Goal: Task Accomplishment & Management: Manage account settings

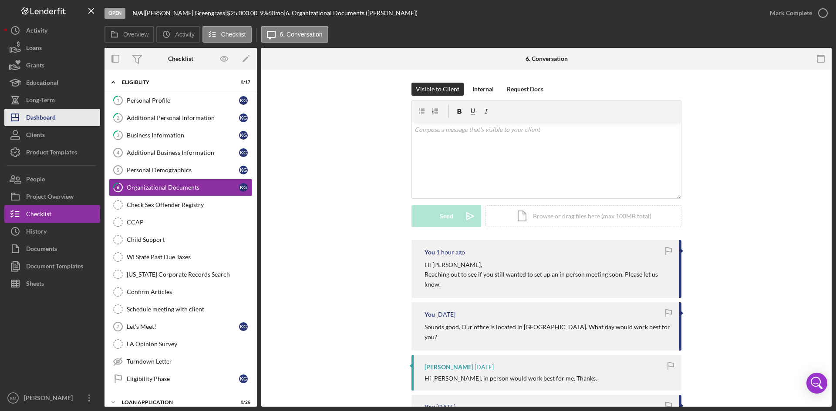
click at [45, 112] on div "Dashboard" at bounding box center [41, 119] width 30 height 20
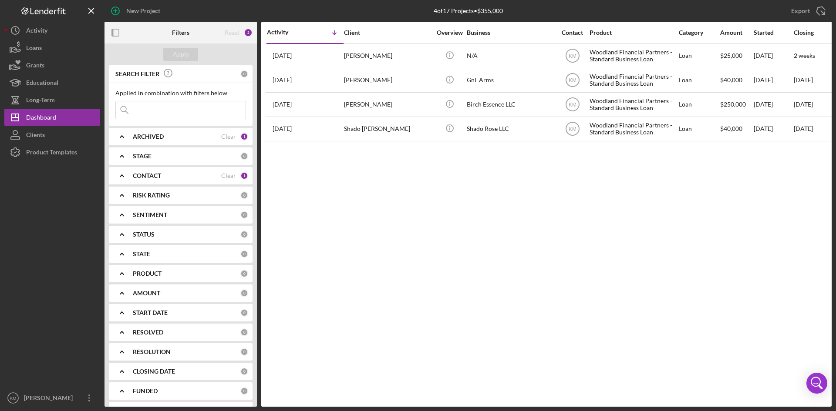
click at [418, 296] on div "Activity Icon/Table Sort Arrow Client Overview Business Contact Product Categor…" at bounding box center [546, 214] width 570 height 385
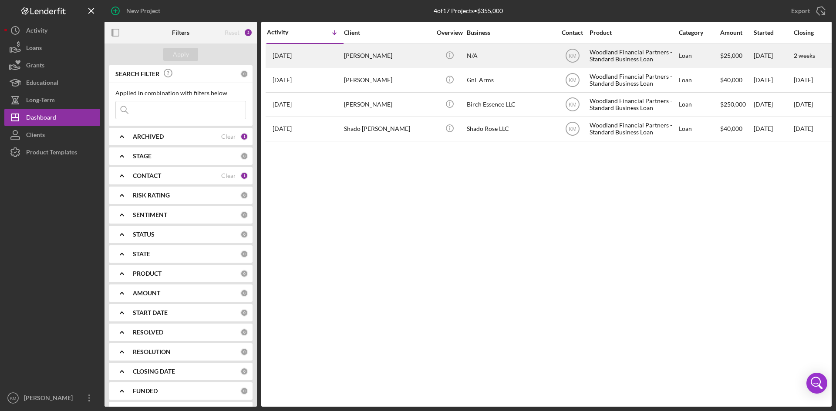
click at [376, 57] on div "[PERSON_NAME]" at bounding box center [387, 55] width 87 height 23
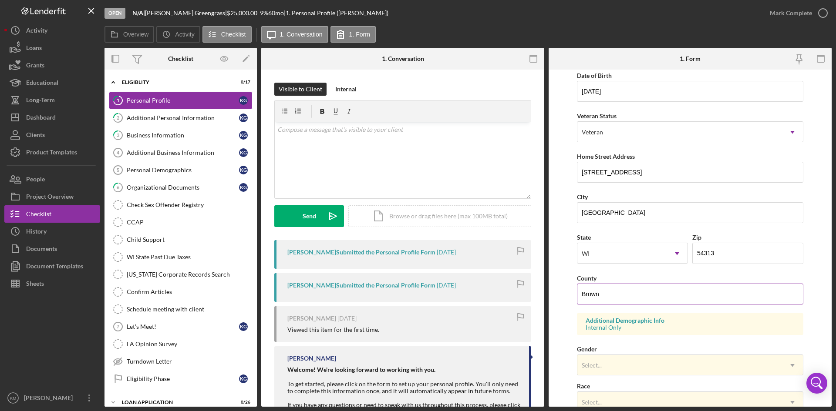
scroll to position [87, 0]
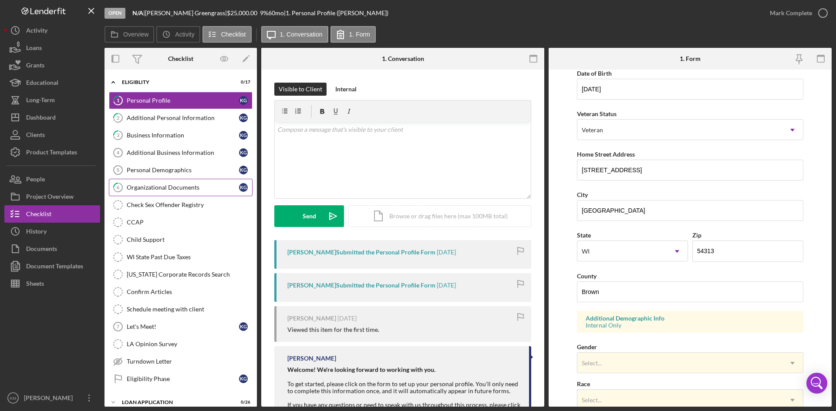
click at [184, 188] on div "Organizational Documents" at bounding box center [183, 187] width 112 height 7
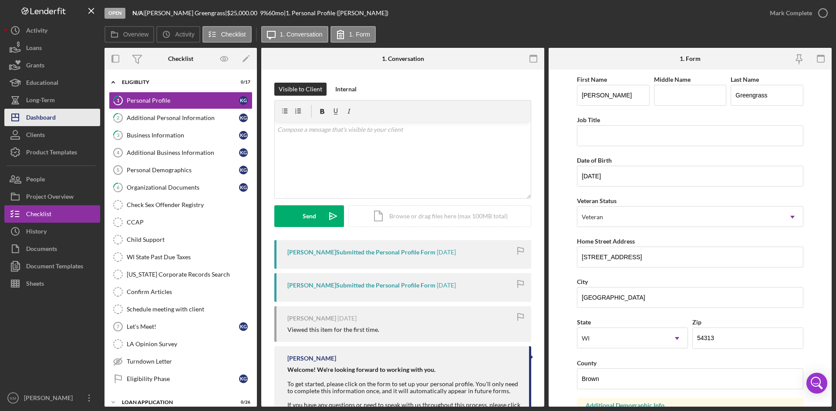
click at [52, 111] on div "Dashboard" at bounding box center [41, 119] width 30 height 20
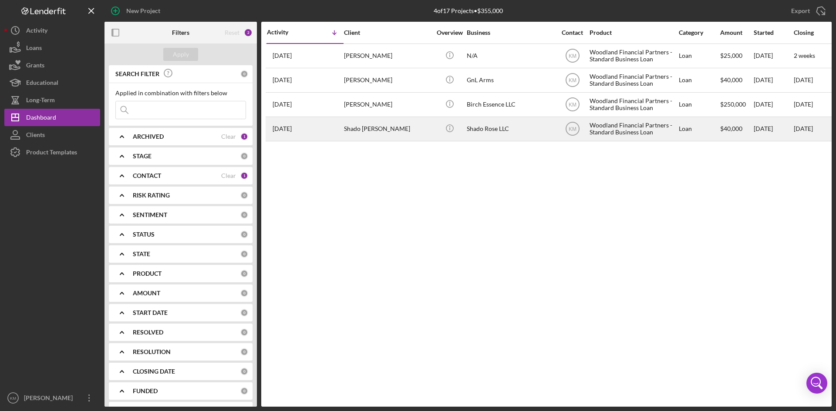
click at [353, 131] on div "Shado [PERSON_NAME]" at bounding box center [387, 129] width 87 height 23
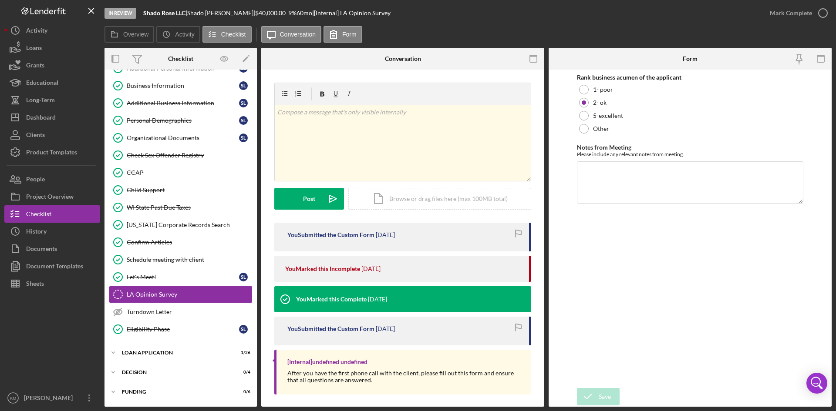
scroll to position [68, 0]
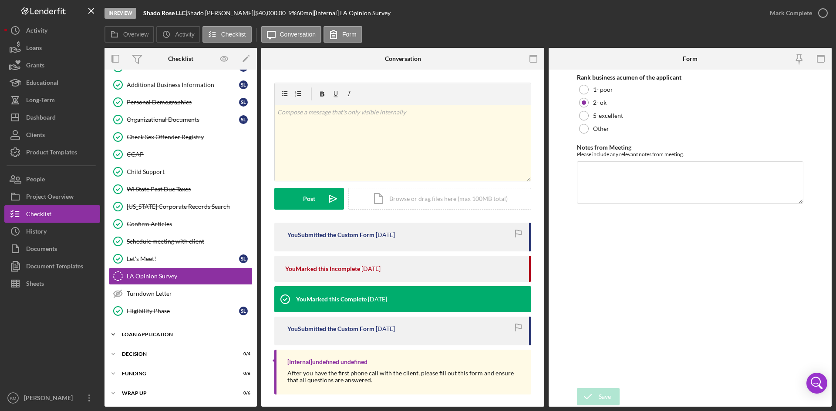
click at [155, 333] on div "Loan Application" at bounding box center [184, 334] width 124 height 5
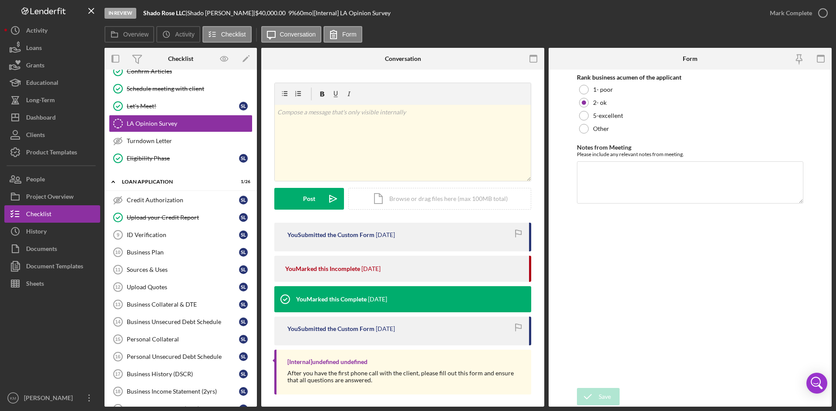
scroll to position [134, 0]
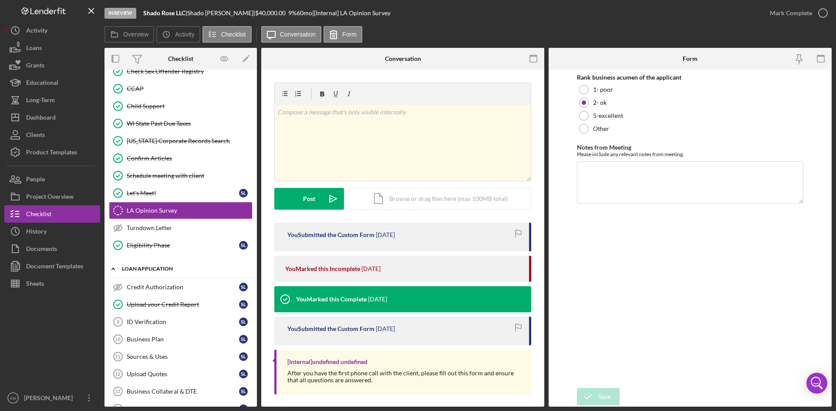
click at [140, 267] on div "Loan Application" at bounding box center [184, 268] width 124 height 5
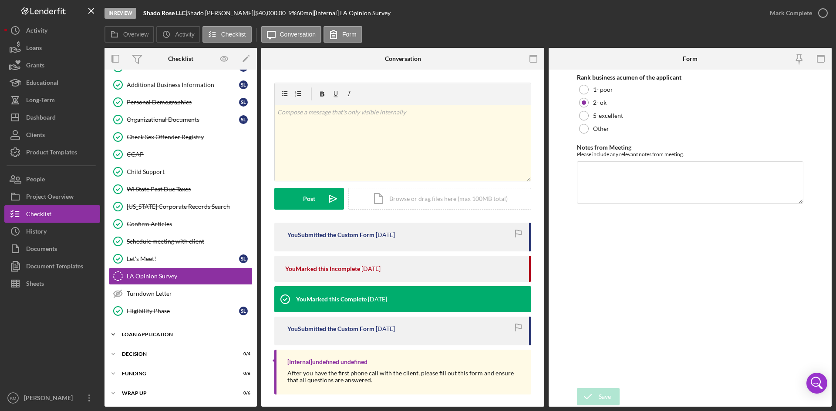
scroll to position [68, 0]
click at [54, 116] on div "Dashboard" at bounding box center [41, 119] width 30 height 20
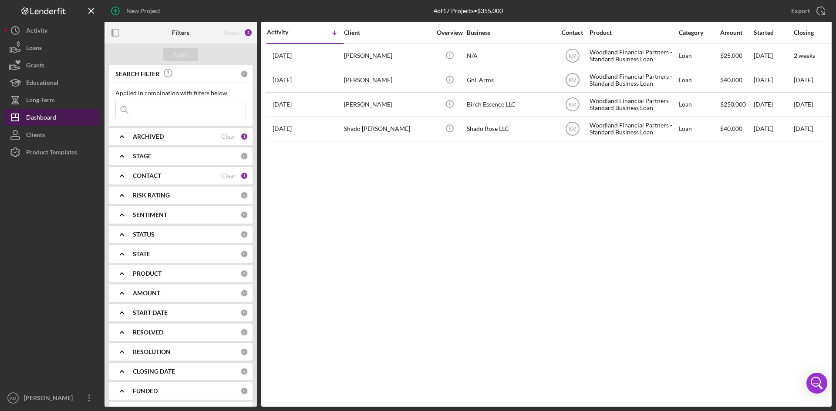
click at [55, 119] on div "Dashboard" at bounding box center [41, 119] width 30 height 20
click at [52, 134] on button "Clients" at bounding box center [52, 134] width 96 height 17
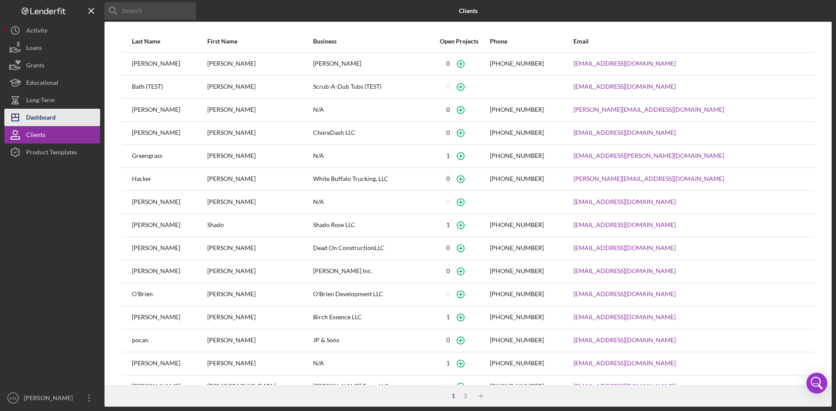
click at [50, 118] on div "Dashboard" at bounding box center [41, 119] width 30 height 20
